Goal: Go to known website: Go to known website

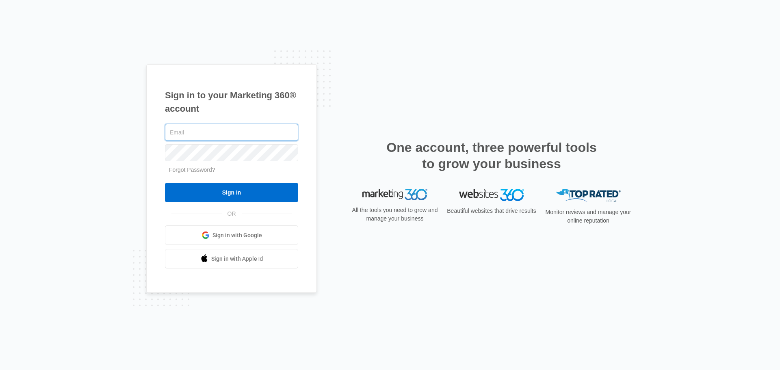
type input "[EMAIL_ADDRESS][DOMAIN_NAME]"
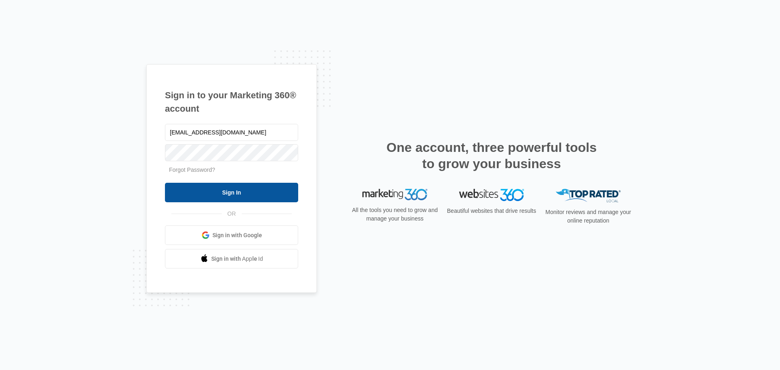
click at [234, 189] on input "Sign In" at bounding box center [231, 193] width 133 height 20
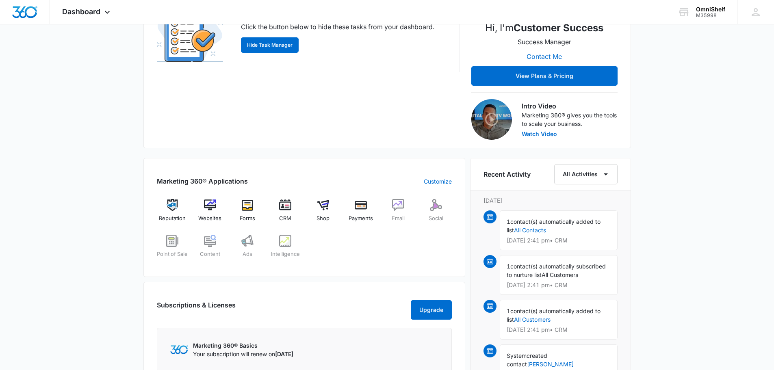
scroll to position [203, 0]
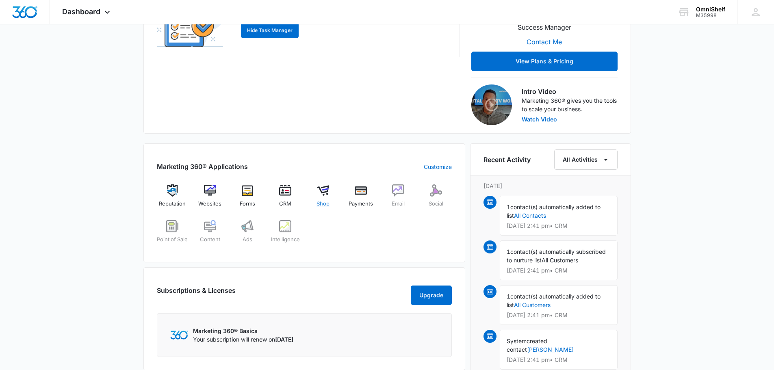
click at [328, 202] on span "Shop" at bounding box center [323, 204] width 13 height 8
